Goal: Transaction & Acquisition: Purchase product/service

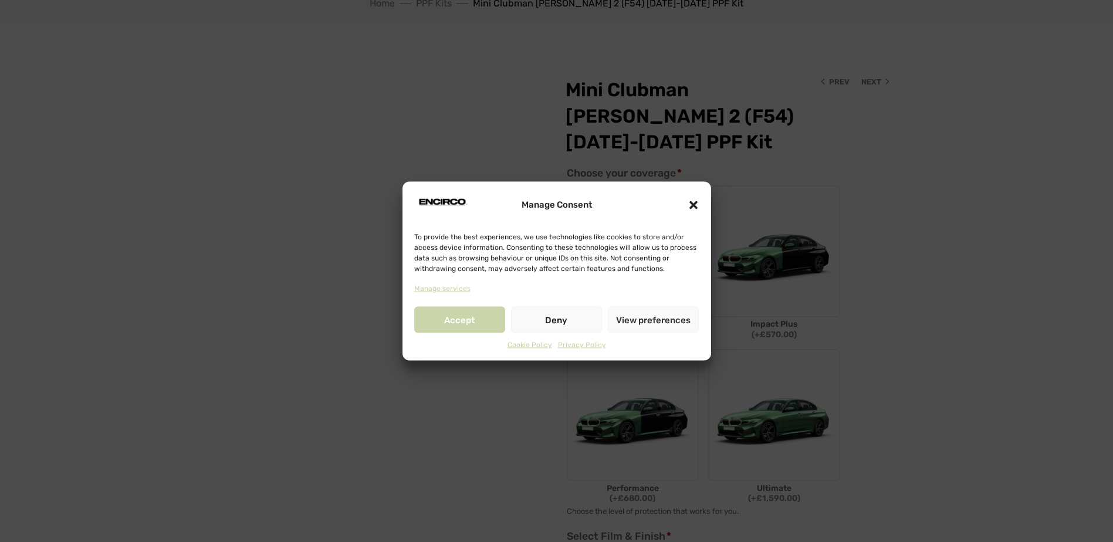
click at [458, 314] on button "Accept" at bounding box center [459, 320] width 91 height 26
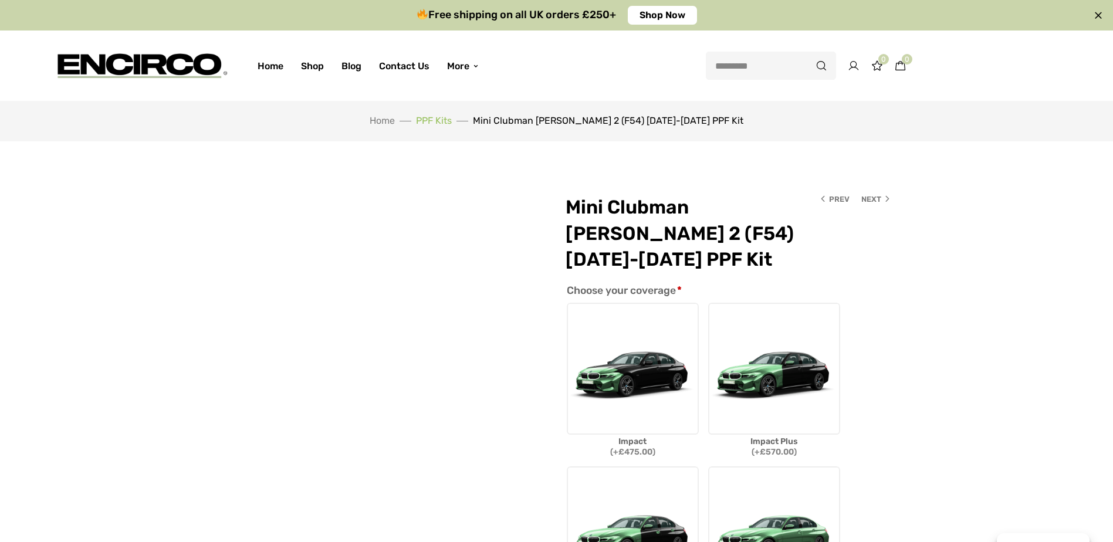
click at [452, 120] on link "PPF Kits" at bounding box center [434, 120] width 36 height 11
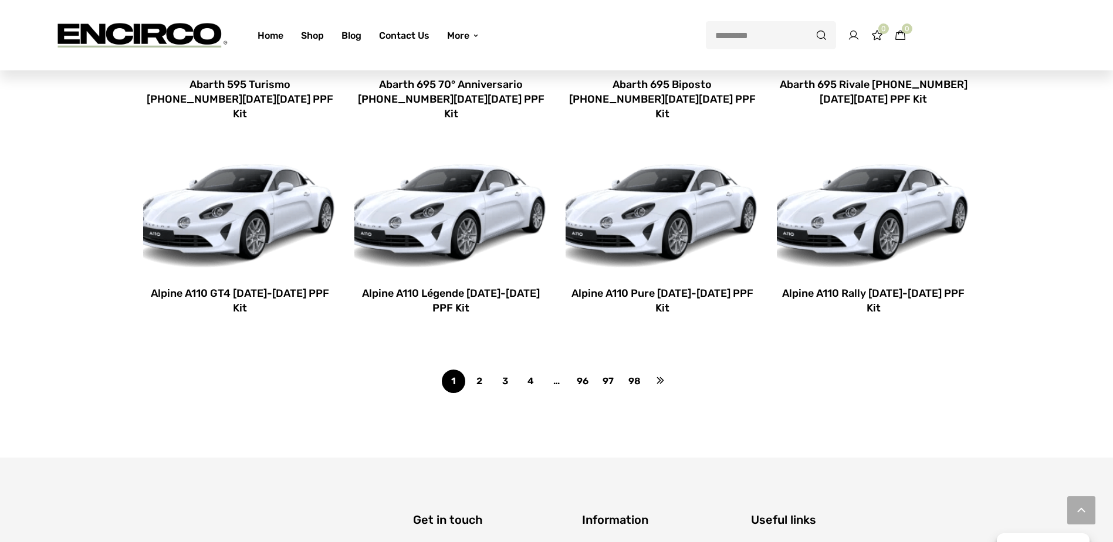
scroll to position [939, 0]
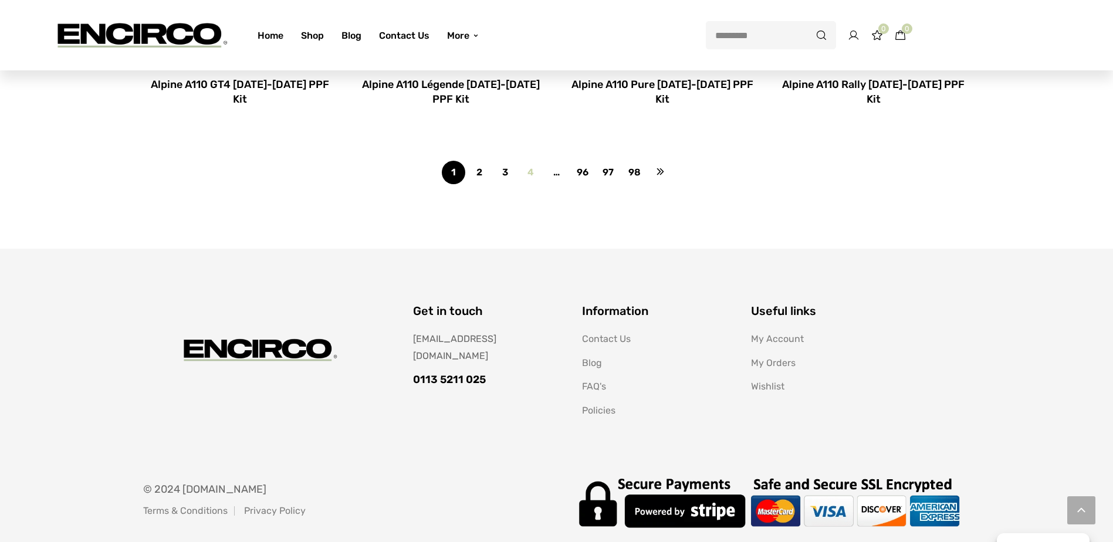
click at [529, 161] on link "4" at bounding box center [530, 172] width 23 height 23
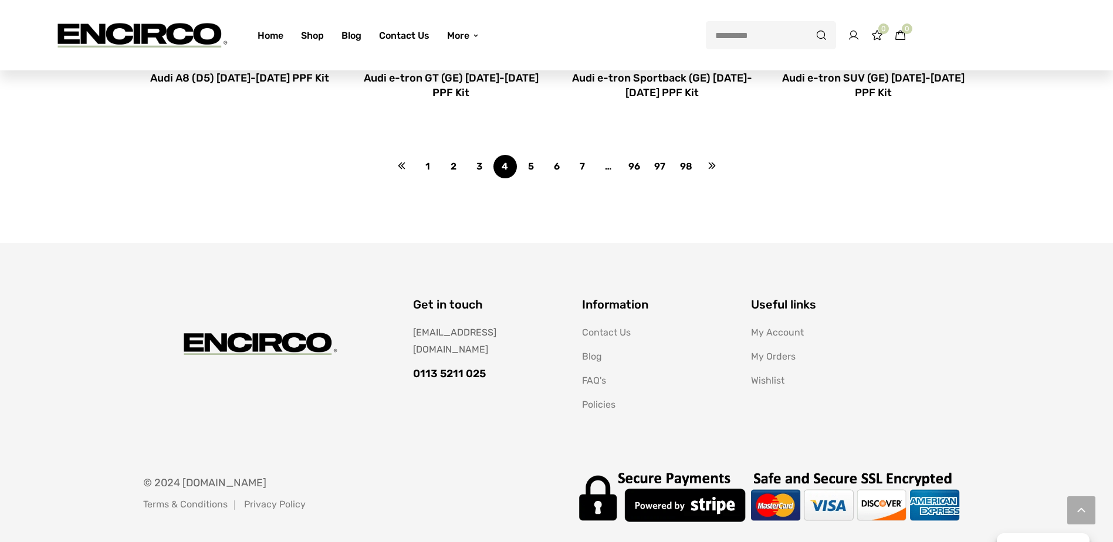
scroll to position [997, 0]
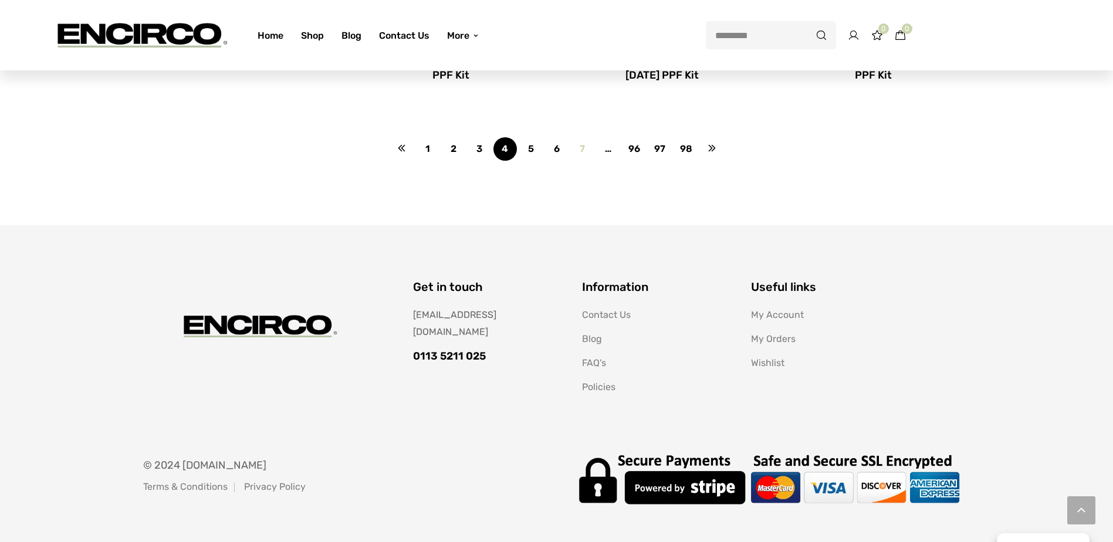
click at [580, 148] on link "7" at bounding box center [582, 148] width 23 height 23
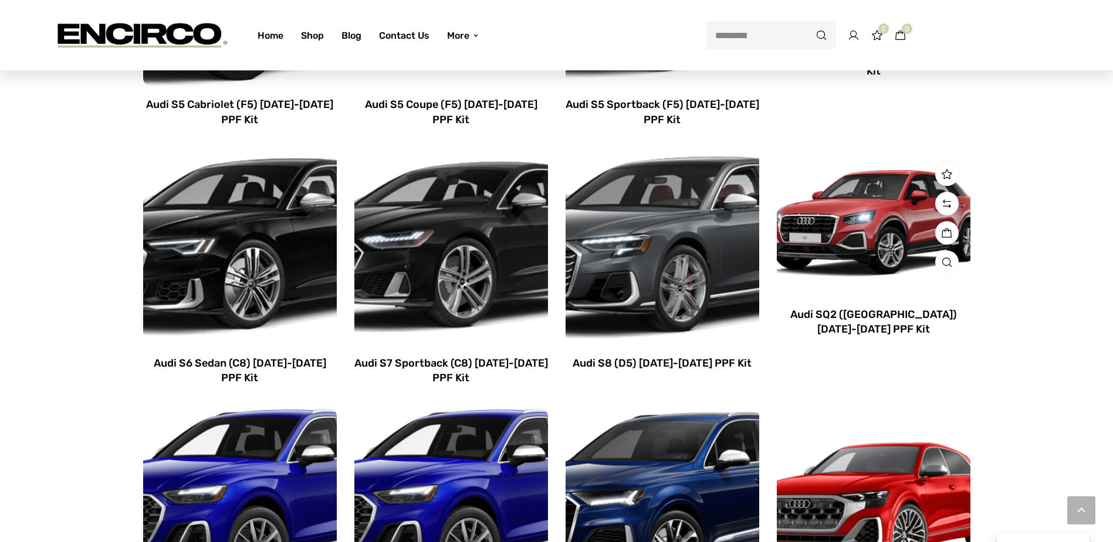
scroll to position [763, 0]
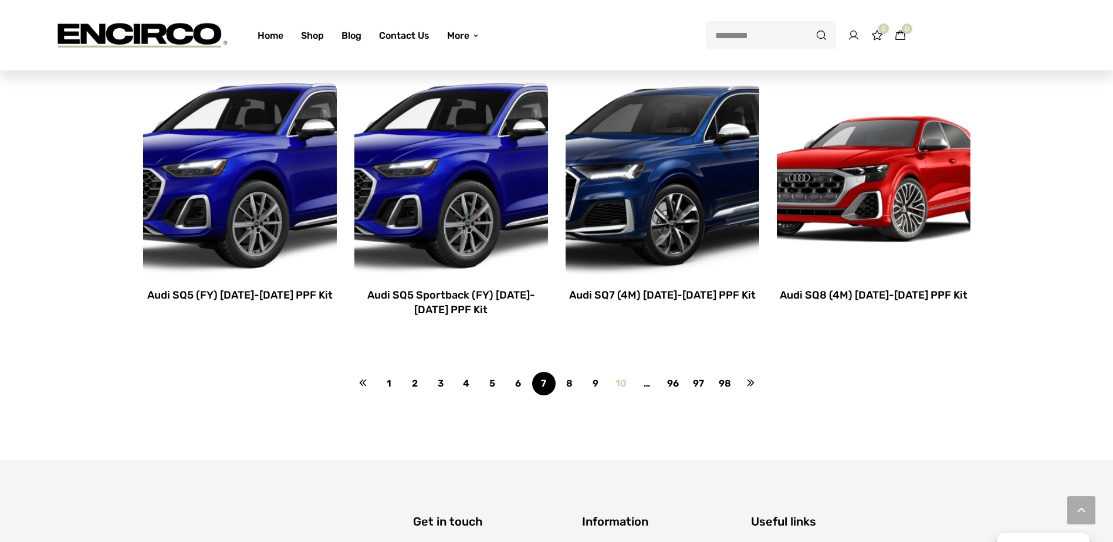
click at [617, 380] on link "10" at bounding box center [620, 383] width 23 height 23
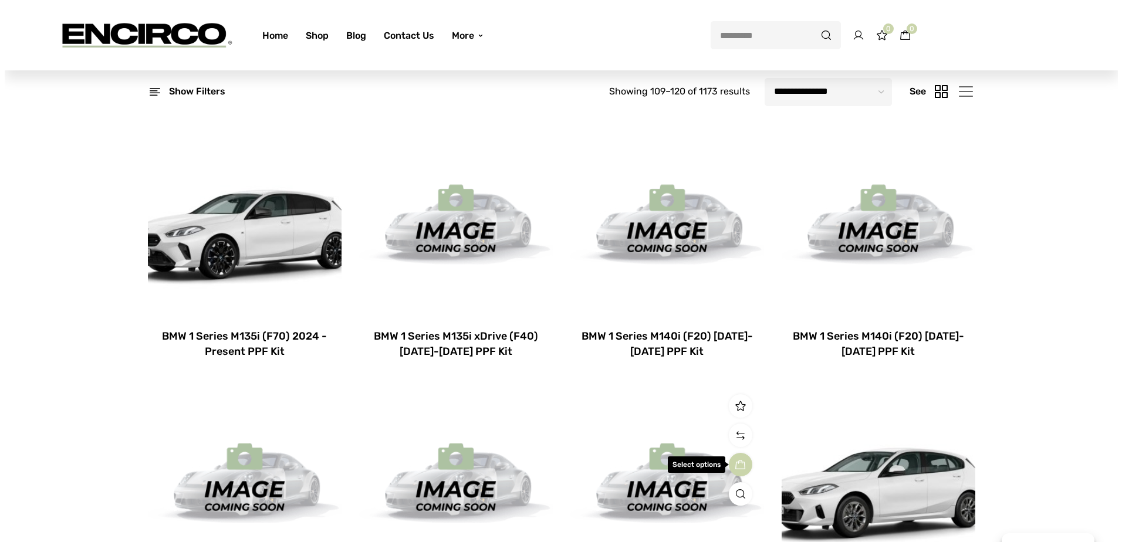
scroll to position [59, 0]
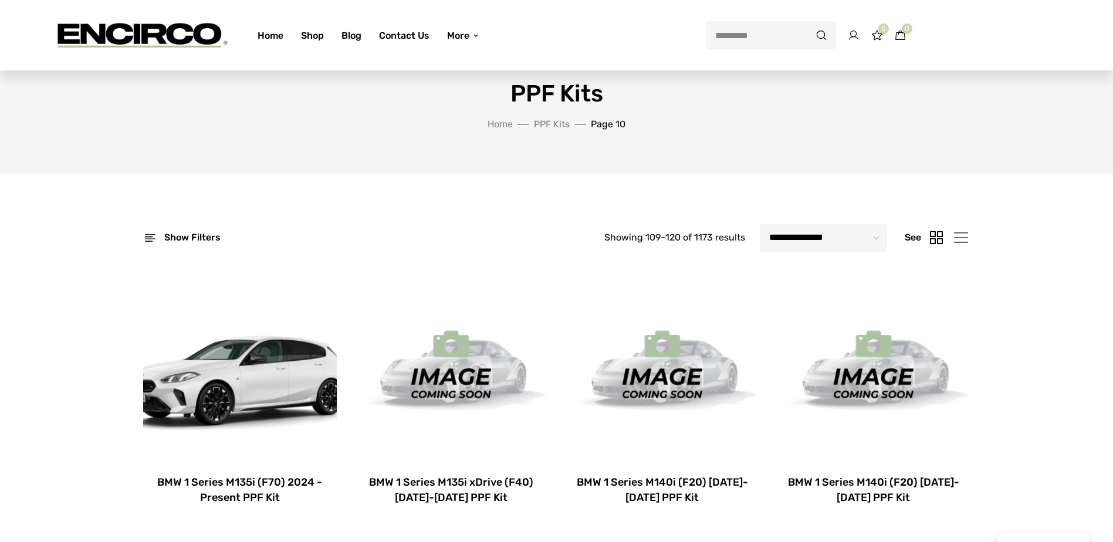
click at [872, 236] on select "**********" at bounding box center [823, 238] width 127 height 28
drag, startPoint x: 453, startPoint y: 206, endPoint x: 323, endPoint y: 229, distance: 131.6
click at [148, 237] on div "Show filters" at bounding box center [181, 237] width 77 height 25
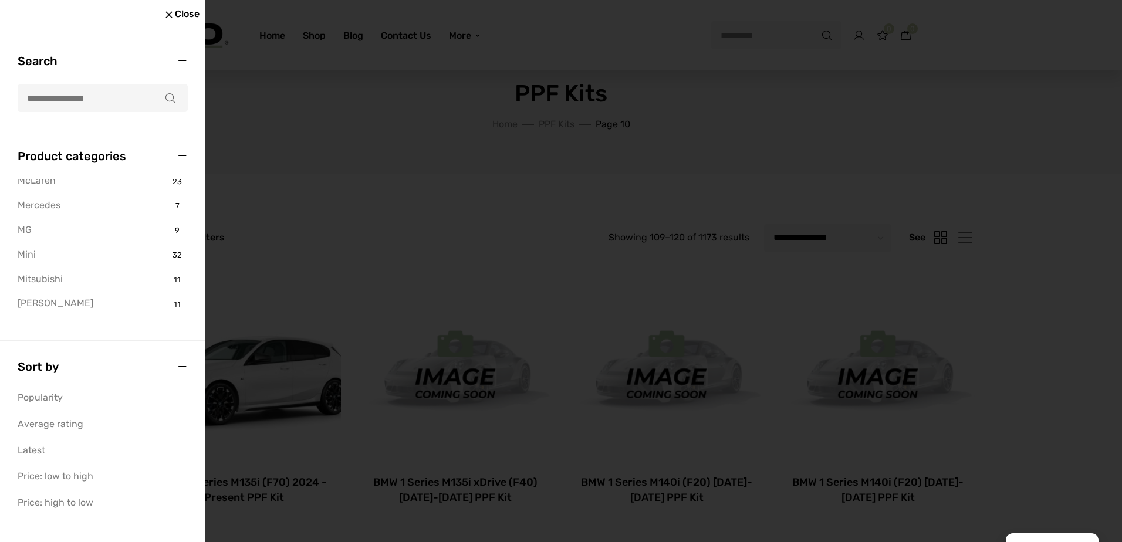
scroll to position [1056, 0]
click at [39, 235] on li "Mini 32" at bounding box center [102, 235] width 168 height 18
click at [19, 236] on link "Mini" at bounding box center [27, 235] width 18 height 18
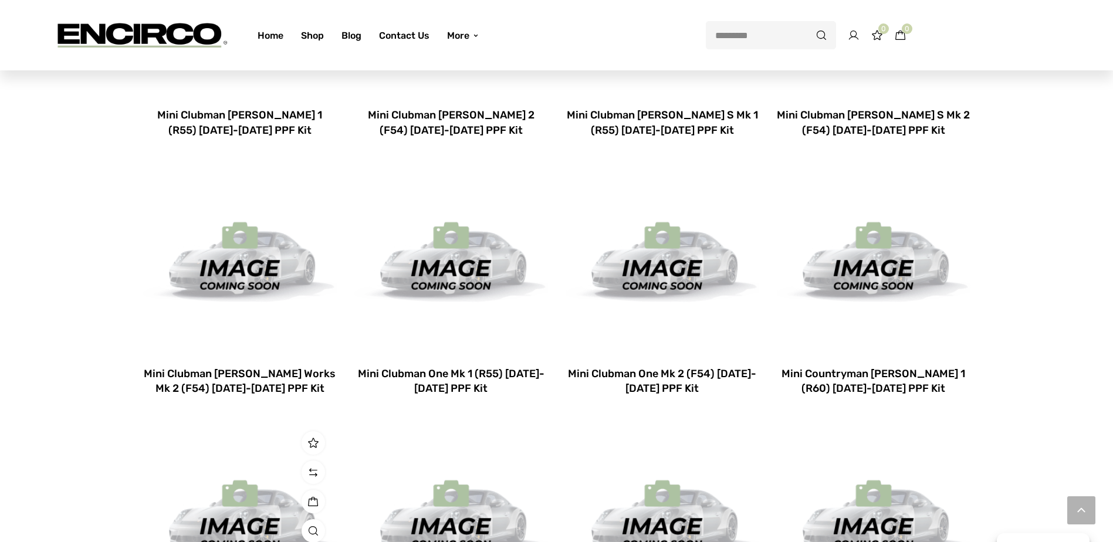
scroll to position [411, 0]
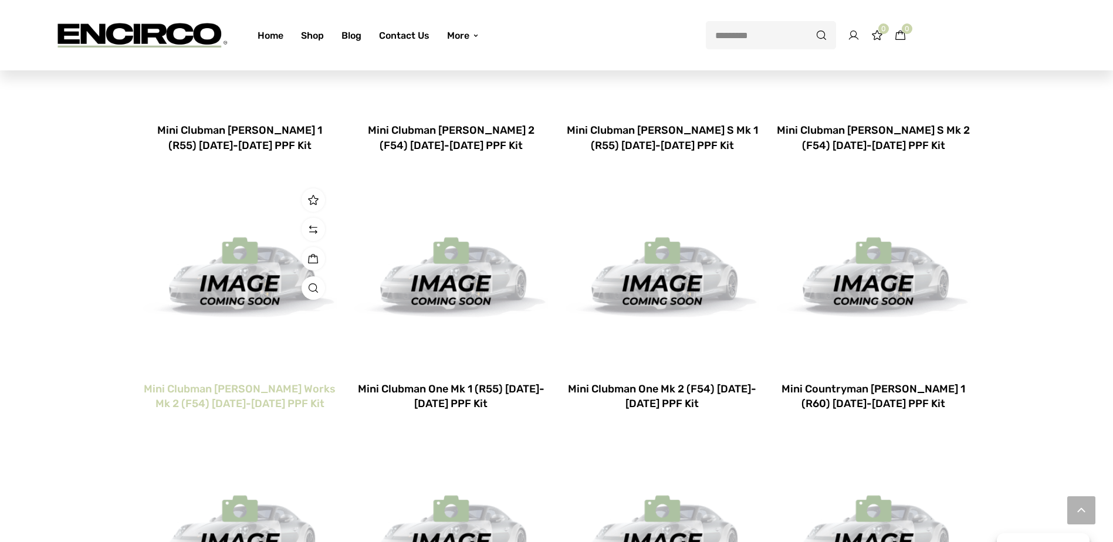
click at [262, 391] on h2 "Mini Clubman [PERSON_NAME] Works Mk 2 (F54) [DATE]-[DATE] PPF Kit" at bounding box center [240, 396] width 194 height 29
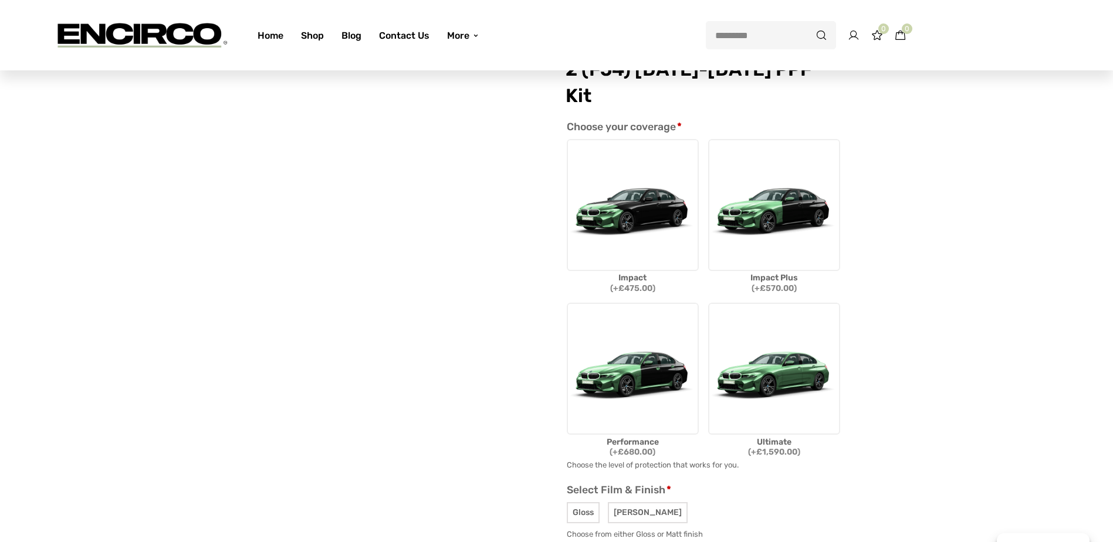
scroll to position [117, 0]
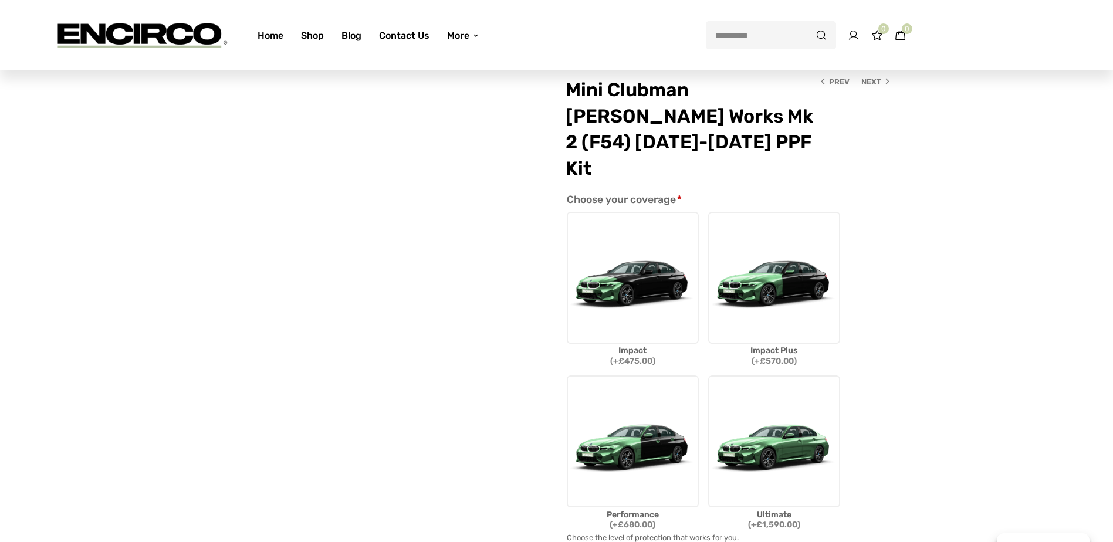
click at [761, 272] on img at bounding box center [774, 278] width 132 height 132
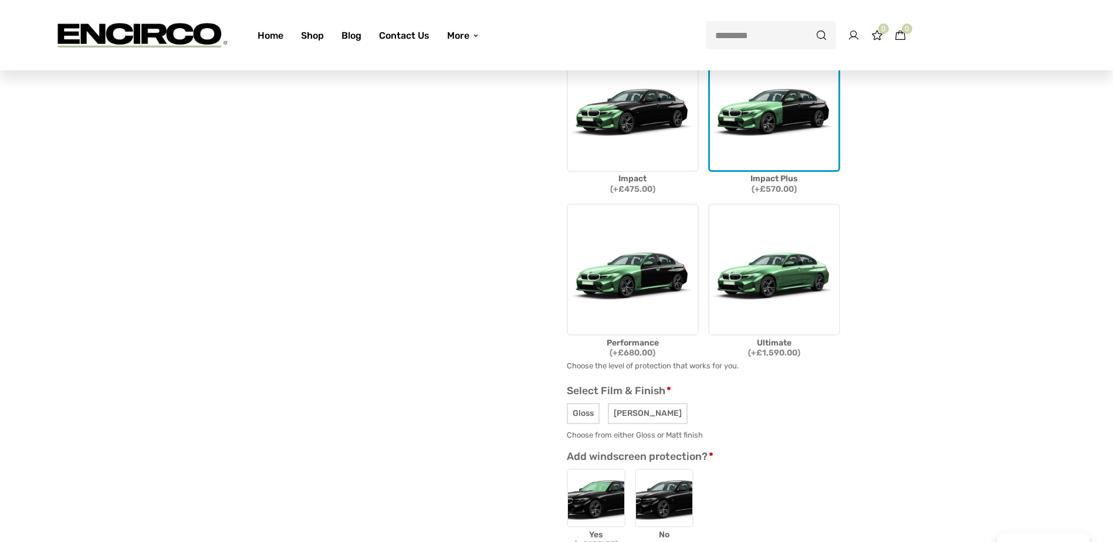
scroll to position [293, 0]
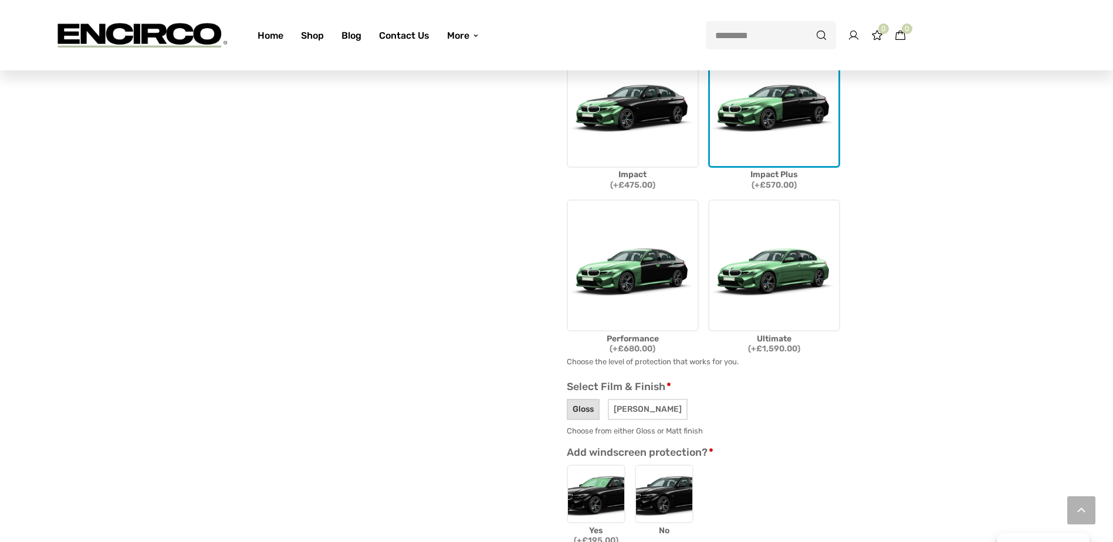
click at [574, 399] on span "Gloss" at bounding box center [583, 409] width 33 height 21
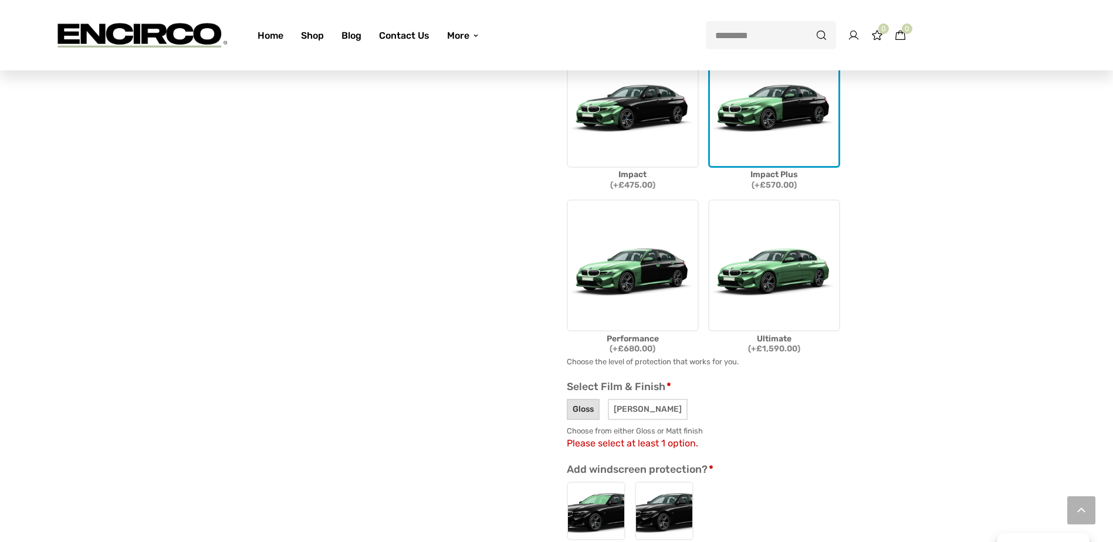
click at [586, 399] on span "Gloss" at bounding box center [583, 409] width 33 height 21
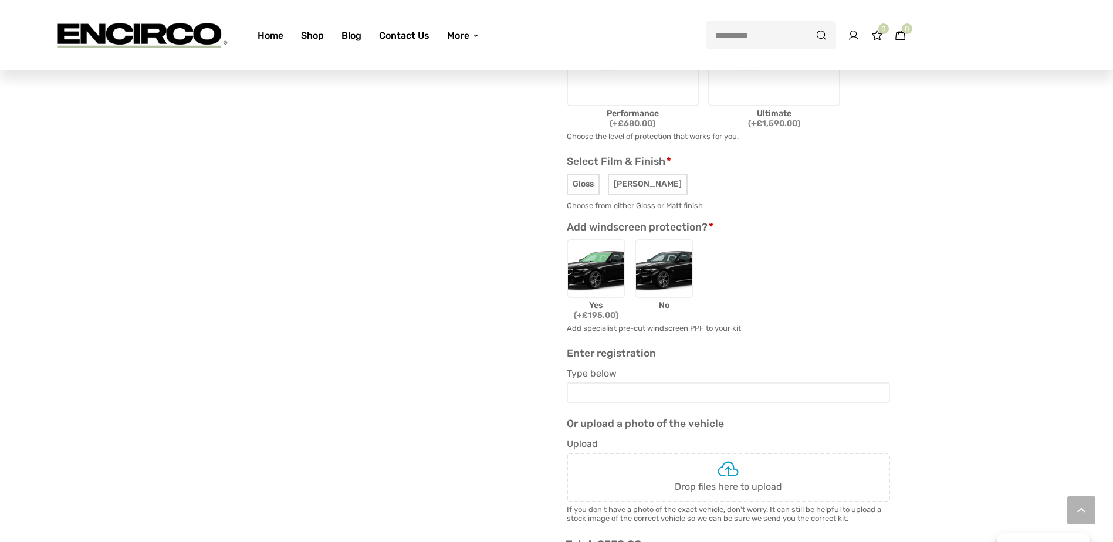
scroll to position [528, 0]
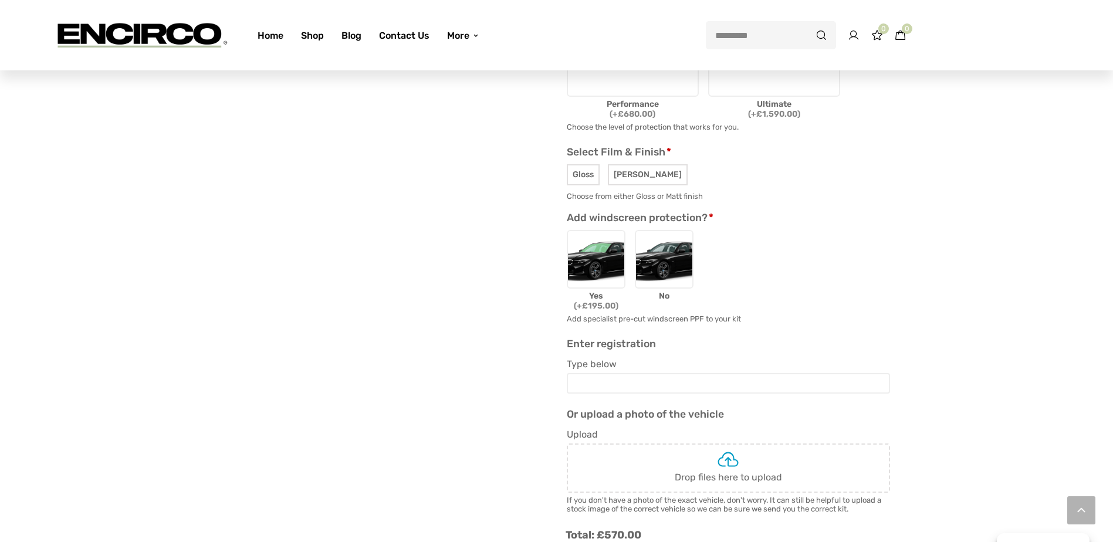
click at [679, 250] on img at bounding box center [664, 259] width 59 height 59
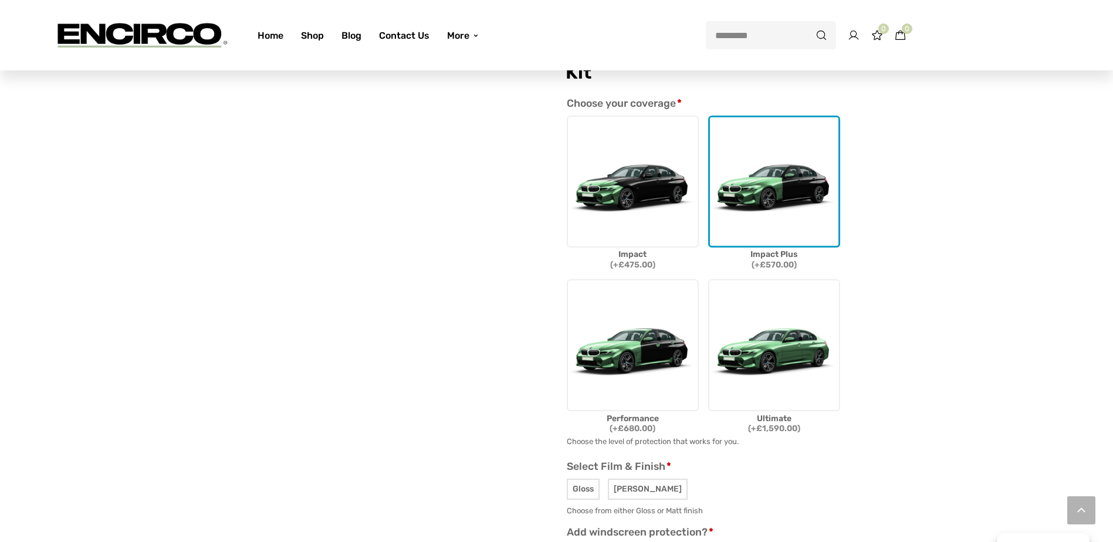
scroll to position [0, 0]
